Goal: Task Accomplishment & Management: Use online tool/utility

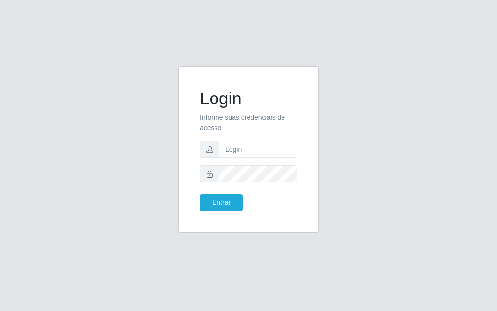
click at [247, 158] on form "Login Informe suas credenciais de acesso Entrar" at bounding box center [248, 149] width 97 height 123
click at [226, 150] on input "text" at bounding box center [258, 149] width 78 height 17
type input "[PERSON_NAME]"
click at [200, 206] on button "Entrar" at bounding box center [221, 202] width 43 height 17
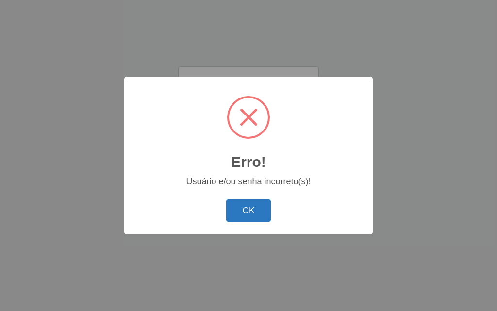
click at [251, 218] on button "OK" at bounding box center [248, 210] width 45 height 23
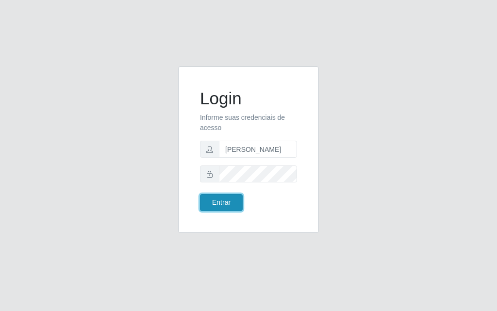
click at [207, 205] on button "Entrar" at bounding box center [221, 202] width 43 height 17
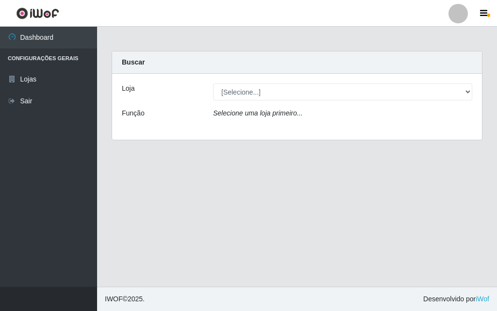
click at [483, 68] on div "Carregando... Buscar Loja [Selecione...] Divino Fogão - Campina Grande Função S…" at bounding box center [296, 101] width 385 height 101
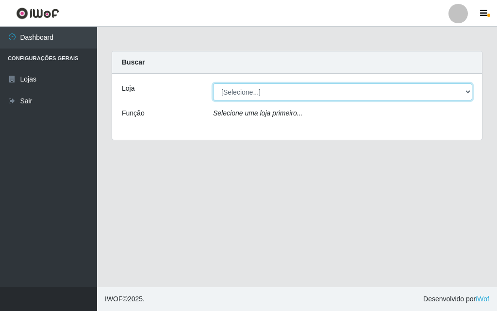
click at [469, 93] on select "[Selecione...] Divino Fogão - [GEOGRAPHIC_DATA]" at bounding box center [342, 91] width 259 height 17
select select "499"
click at [213, 83] on select "[Selecione...] Divino Fogão - [GEOGRAPHIC_DATA]" at bounding box center [342, 91] width 259 height 17
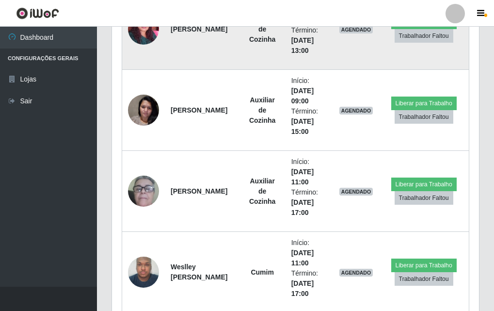
scroll to position [485, 0]
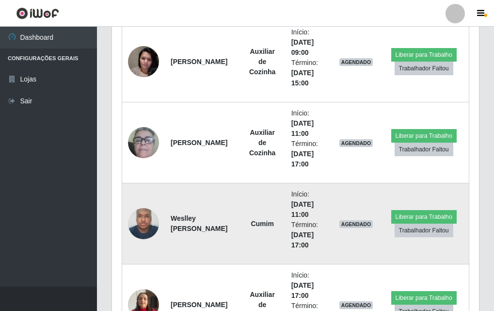
click at [150, 227] on img at bounding box center [143, 223] width 31 height 41
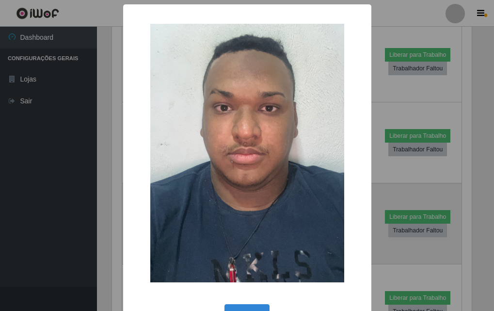
scroll to position [201, 362]
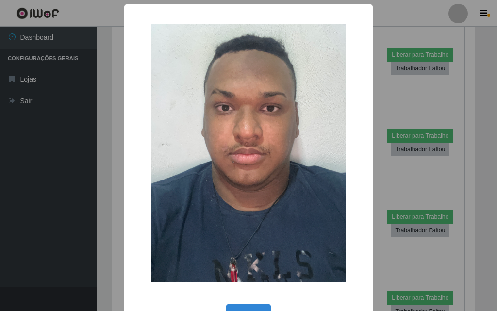
click at [67, 158] on div "× OK Cancel" at bounding box center [248, 155] width 497 height 311
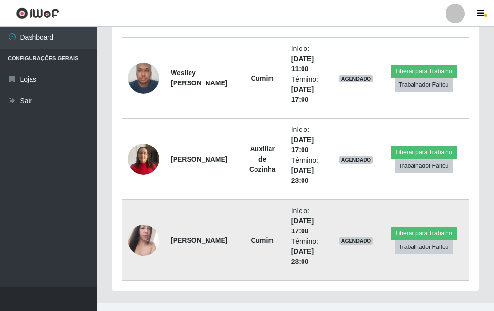
scroll to position [582, 0]
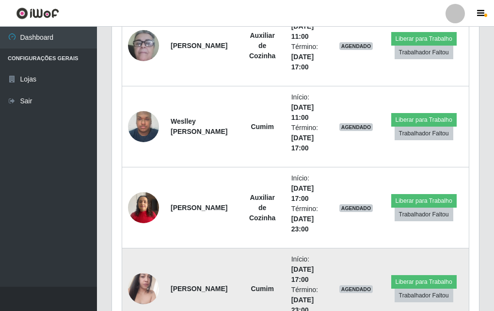
click at [152, 251] on td at bounding box center [143, 288] width 43 height 81
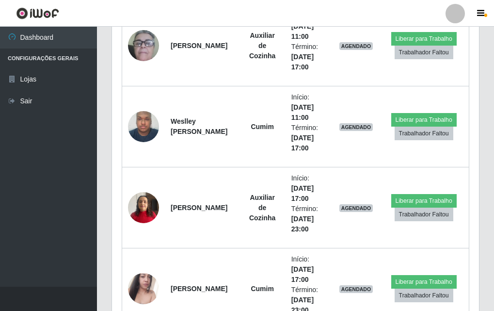
scroll to position [647, 0]
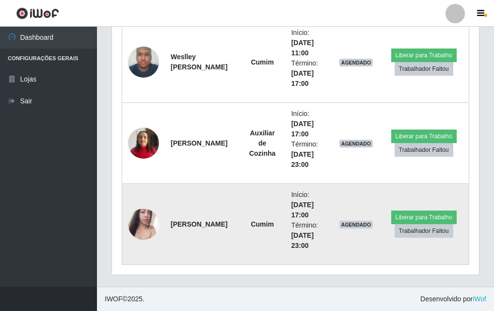
click at [133, 230] on img at bounding box center [143, 224] width 31 height 55
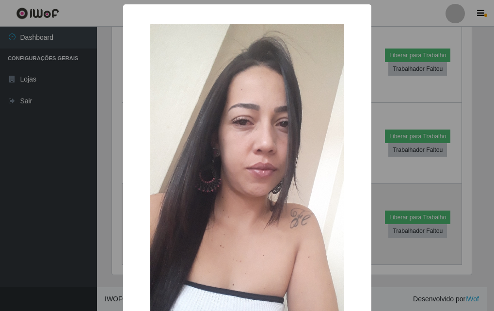
scroll to position [201, 362]
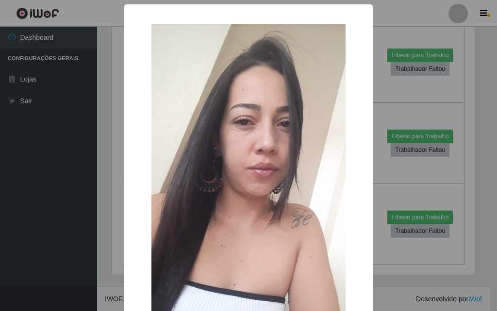
click at [70, 231] on div "× OK Cancel" at bounding box center [248, 155] width 497 height 311
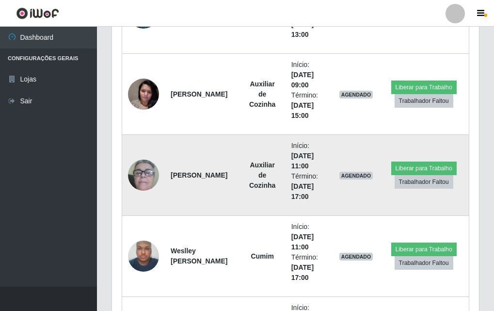
scroll to position [356, 0]
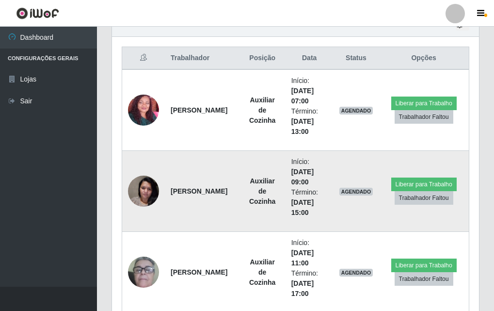
click at [152, 185] on img at bounding box center [143, 190] width 31 height 41
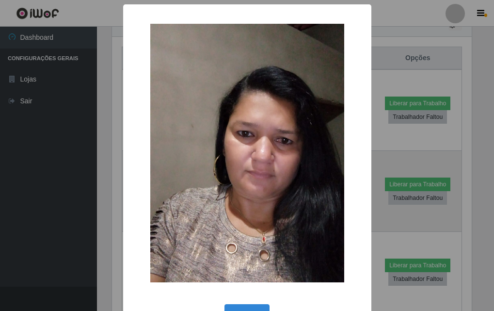
scroll to position [201, 362]
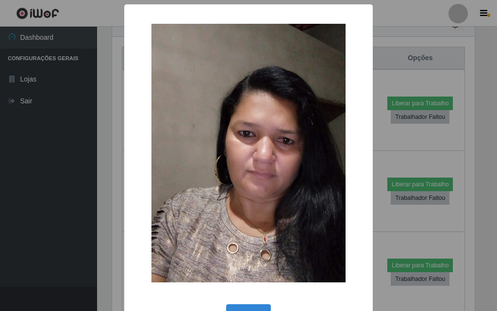
click at [71, 182] on div "× OK Cancel" at bounding box center [248, 155] width 497 height 311
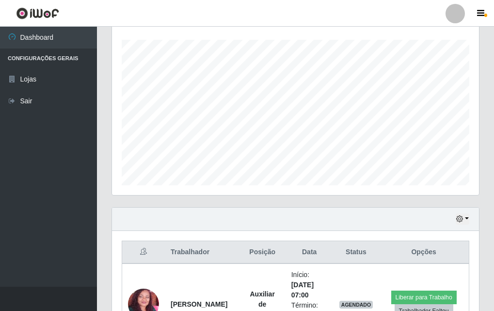
scroll to position [307, 0]
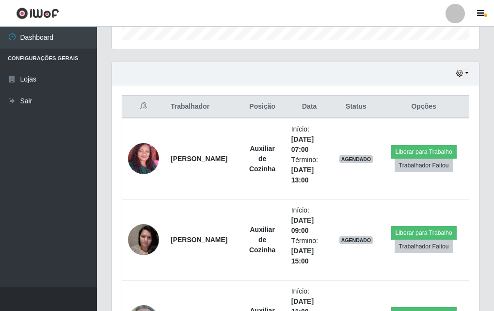
drag, startPoint x: 496, startPoint y: 107, endPoint x: 496, endPoint y: 91, distance: 16.5
